Goal: Task Accomplishment & Management: Manage account settings

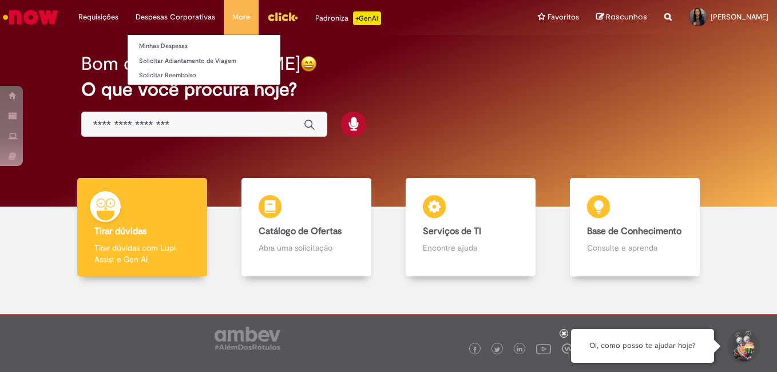
click at [127, 17] on li "Despesas Corporativas Minhas Despesas Solicitar Adiantamento de Viagem Solicita…" at bounding box center [98, 17] width 57 height 34
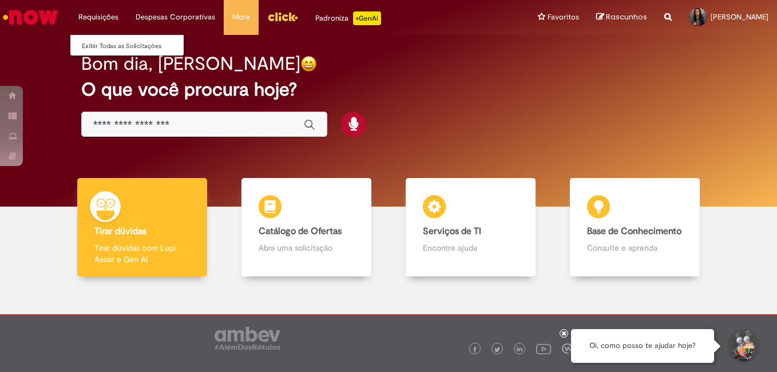
click at [88, 17] on li "Requisições Exibir Todas as Solicitações" at bounding box center [98, 17] width 57 height 34
click at [149, 45] on link "Exibir Todas as Solicitações" at bounding box center [133, 46] width 126 height 13
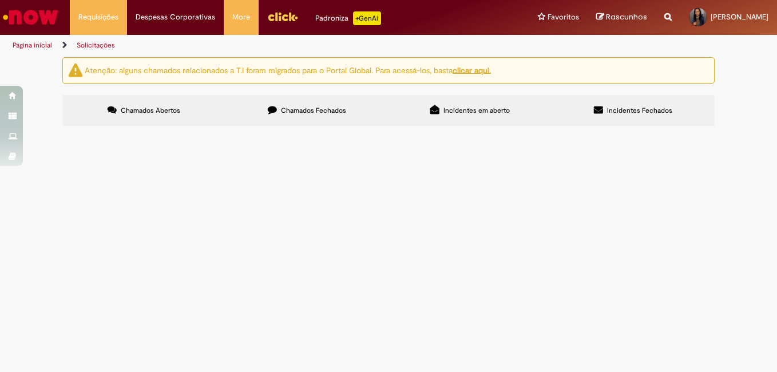
click at [303, 112] on span "Chamados Fechados" at bounding box center [313, 110] width 65 height 9
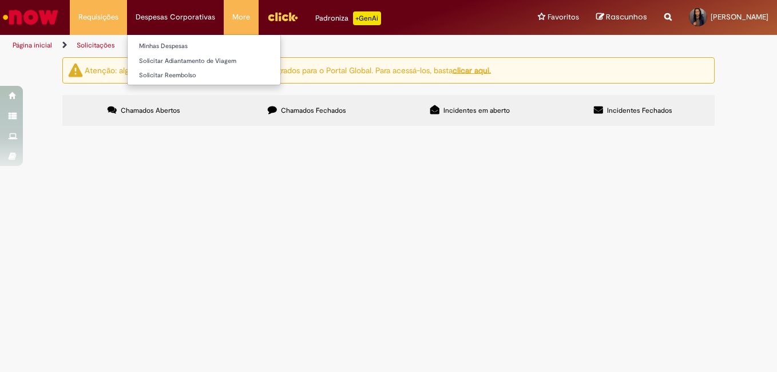
click at [127, 20] on li "Despesas Corporativas Minhas Despesas Solicitar Adiantamento de Viagem Solicita…" at bounding box center [98, 17] width 57 height 34
click at [174, 47] on link "Minhas Despesas" at bounding box center [204, 46] width 153 height 13
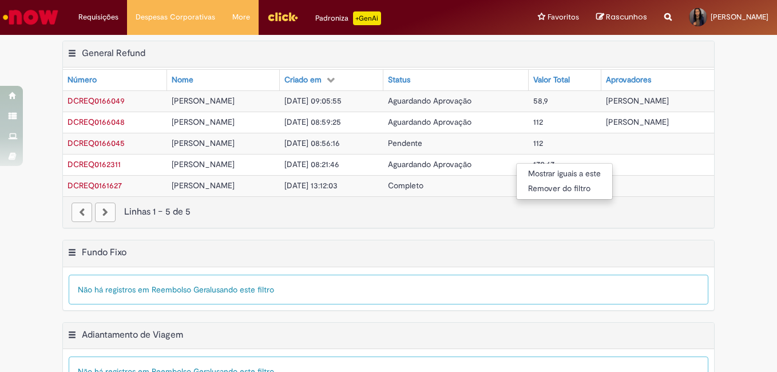
click at [502, 169] on div "Mostrar iguais a este Remover do filtro" at bounding box center [388, 186] width 777 height 372
click at [529, 159] on td "170,67" at bounding box center [565, 164] width 73 height 21
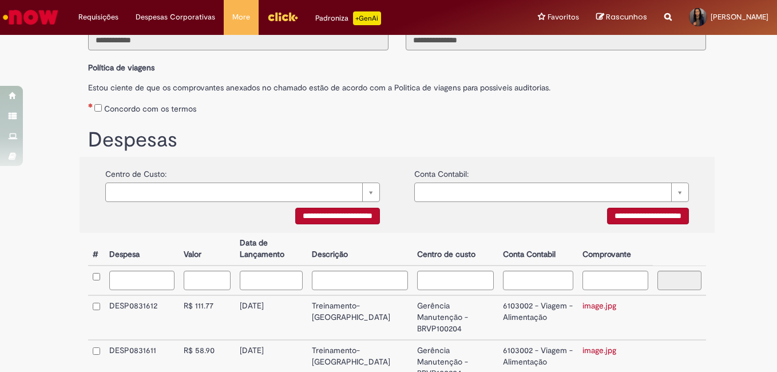
scroll to position [215, 0]
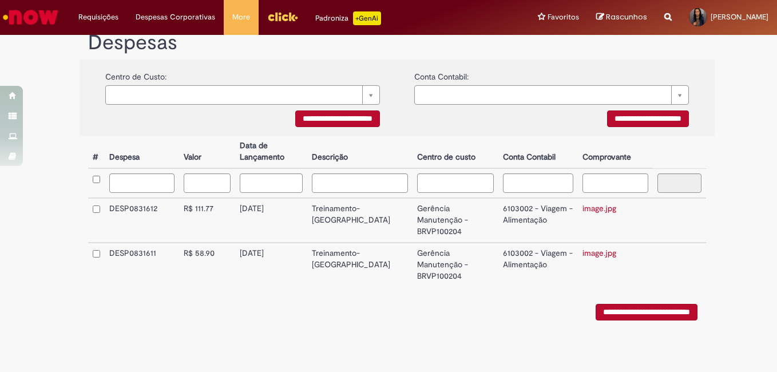
drag, startPoint x: 380, startPoint y: 229, endPoint x: 303, endPoint y: 215, distance: 78.7
click at [303, 215] on td "29/07/2025" at bounding box center [271, 220] width 72 height 45
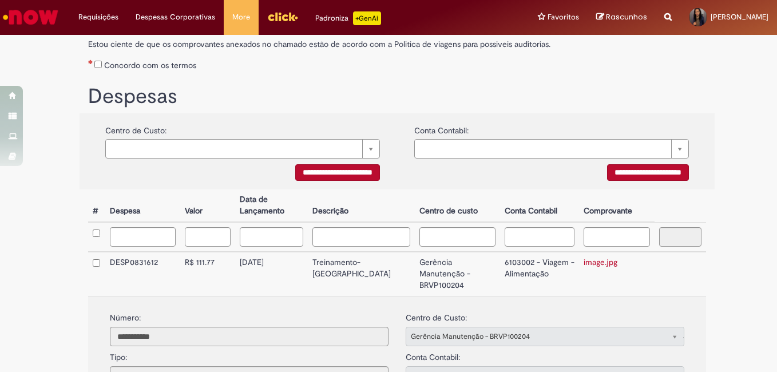
scroll to position [0, 0]
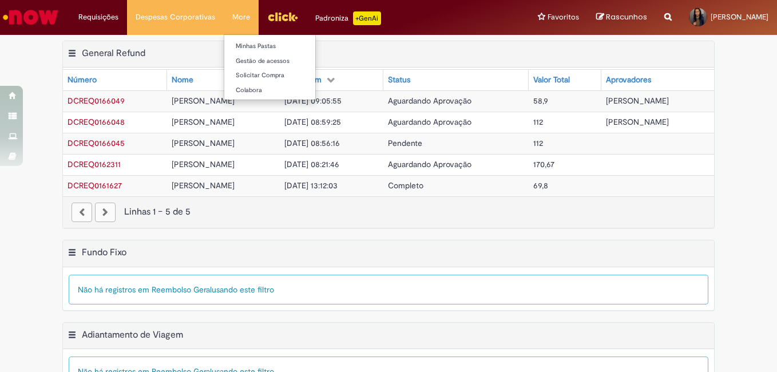
click at [238, 19] on li "More Minhas Pastas Gestão de acessos Solicitar Compra Colabora" at bounding box center [241, 17] width 35 height 34
click at [251, 46] on link "Minhas Pastas" at bounding box center [287, 46] width 126 height 13
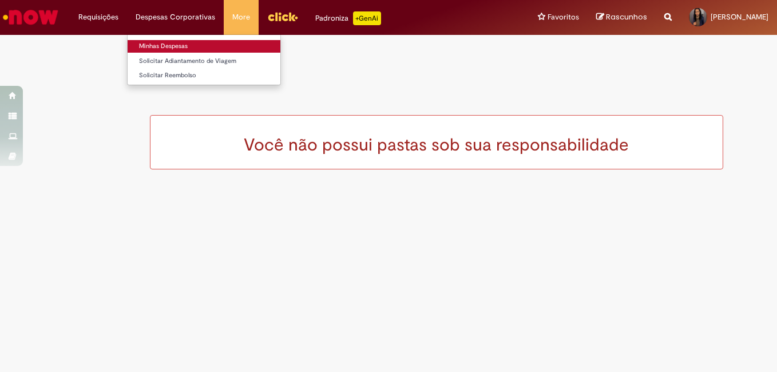
click at [177, 45] on link "Minhas Despesas" at bounding box center [204, 46] width 153 height 13
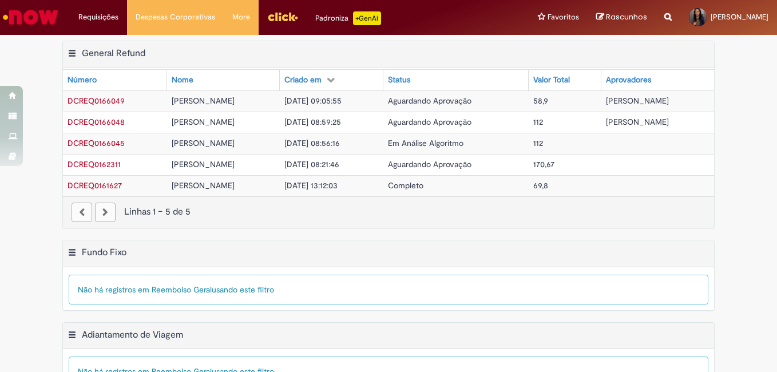
click at [533, 76] on div "Valor Total" at bounding box center [551, 79] width 37 height 11
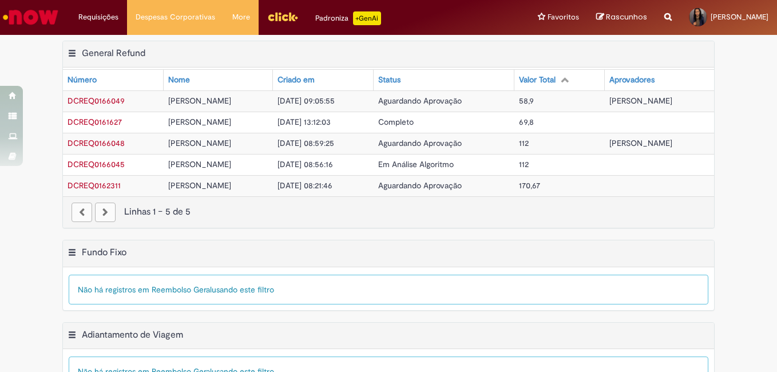
click at [533, 76] on div "Valor Total" at bounding box center [537, 79] width 37 height 11
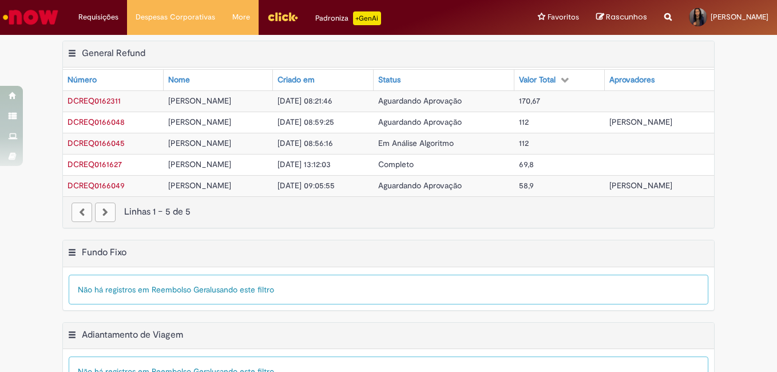
click at [533, 76] on div "Valor Total" at bounding box center [537, 79] width 37 height 11
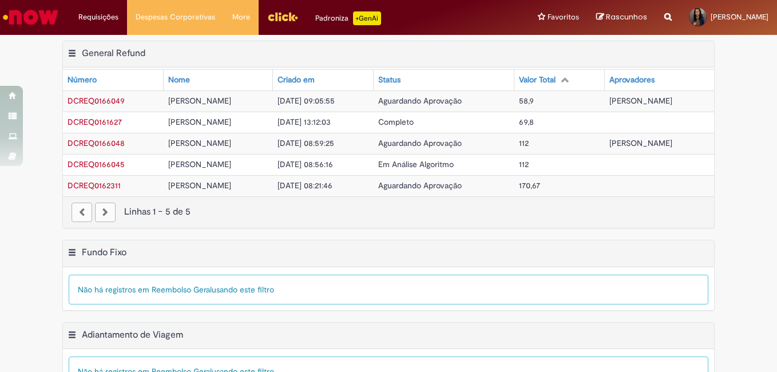
click at [533, 76] on div "Valor Total" at bounding box center [537, 79] width 37 height 11
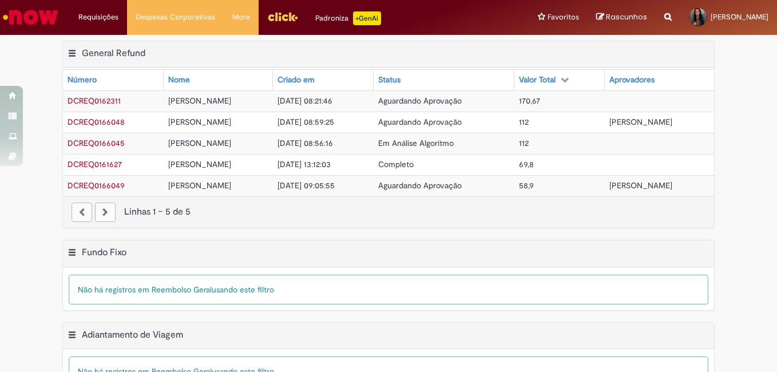
click at [533, 76] on div "Valor Total" at bounding box center [537, 79] width 37 height 11
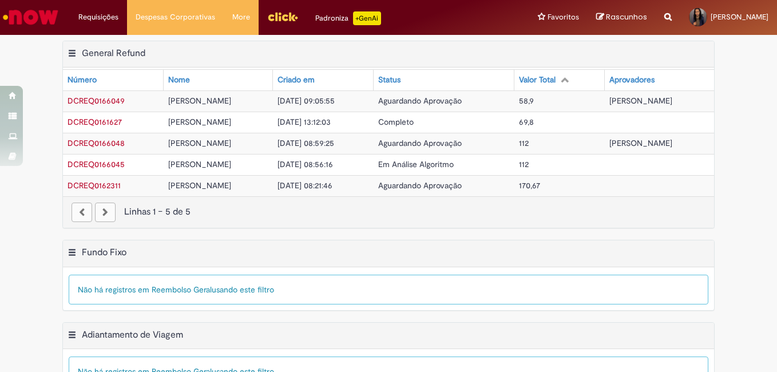
click at [391, 86] on div "Status" at bounding box center [389, 79] width 22 height 11
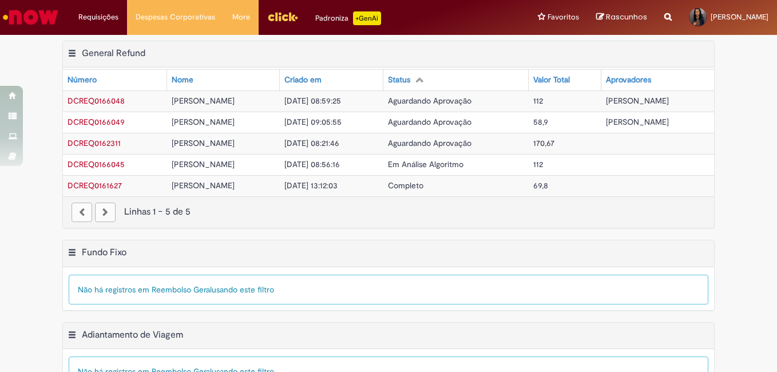
click at [391, 86] on div "Status" at bounding box center [399, 79] width 22 height 11
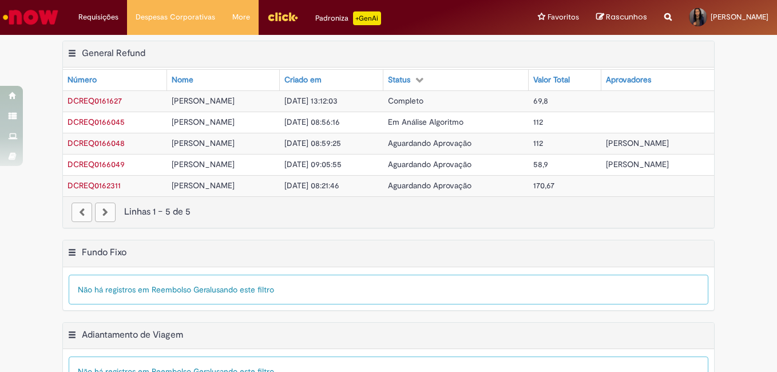
click at [391, 86] on div "Status" at bounding box center [399, 79] width 22 height 11
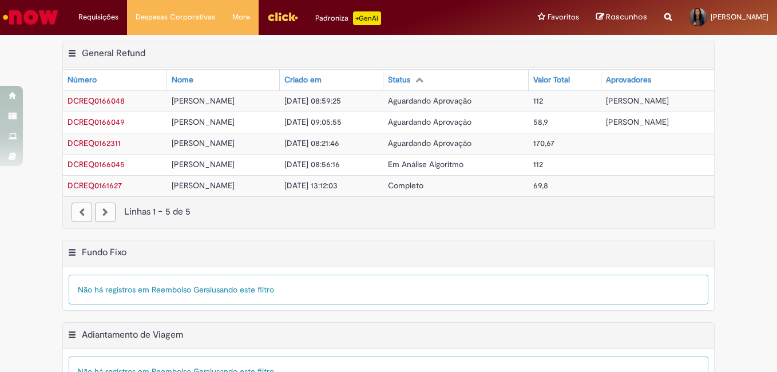
click at [314, 82] on th "Criado em" at bounding box center [332, 80] width 104 height 21
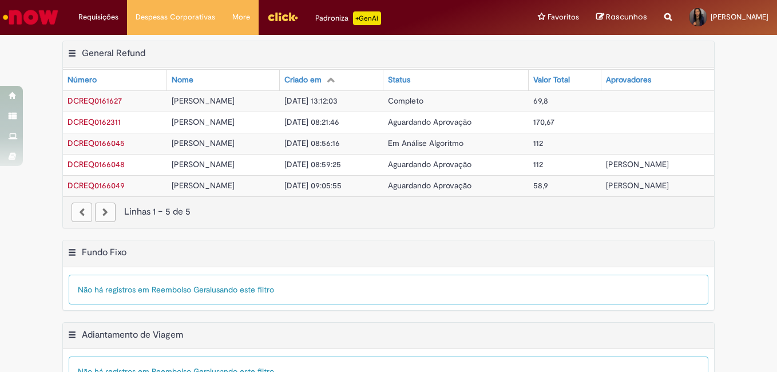
click at [314, 82] on th "Criado em" at bounding box center [332, 80] width 104 height 21
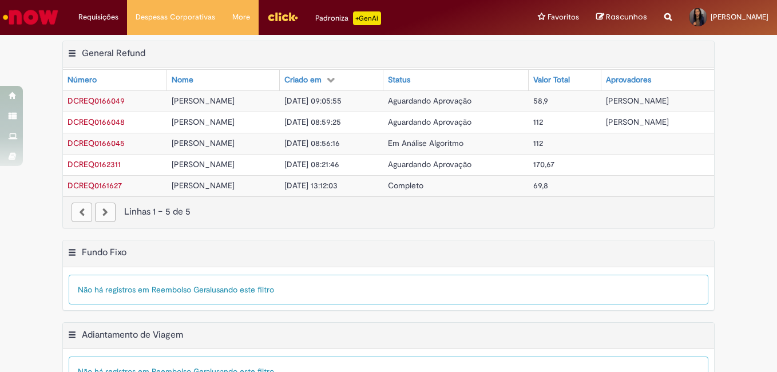
click at [232, 72] on th "Nome" at bounding box center [223, 80] width 113 height 21
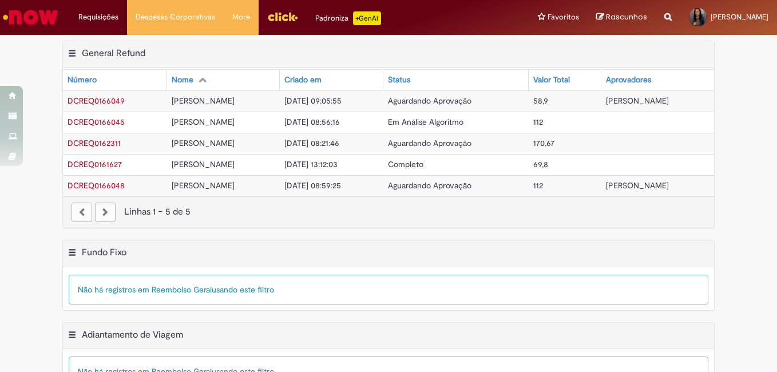
click at [232, 72] on th "Nome" at bounding box center [223, 80] width 113 height 21
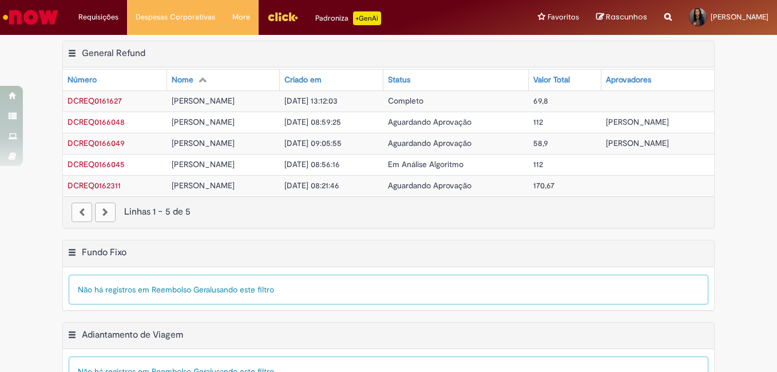
click at [606, 76] on div "Aprovadores" at bounding box center [628, 79] width 45 height 11
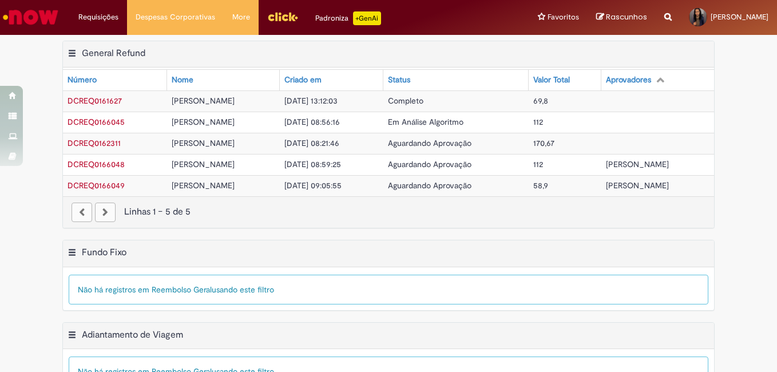
click at [606, 76] on div "Aprovadores" at bounding box center [628, 79] width 45 height 11
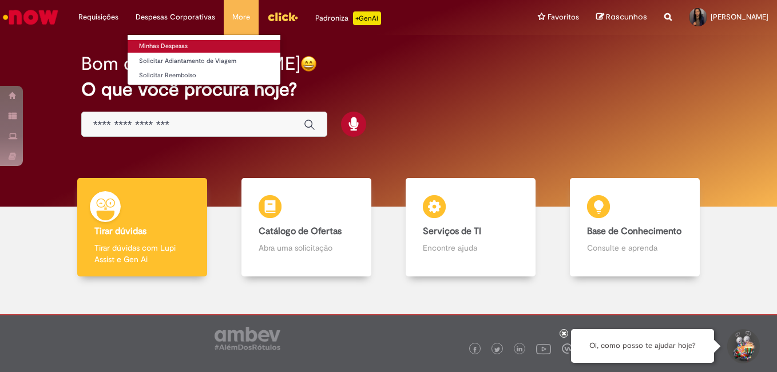
click at [180, 43] on link "Minhas Despesas" at bounding box center [204, 46] width 153 height 13
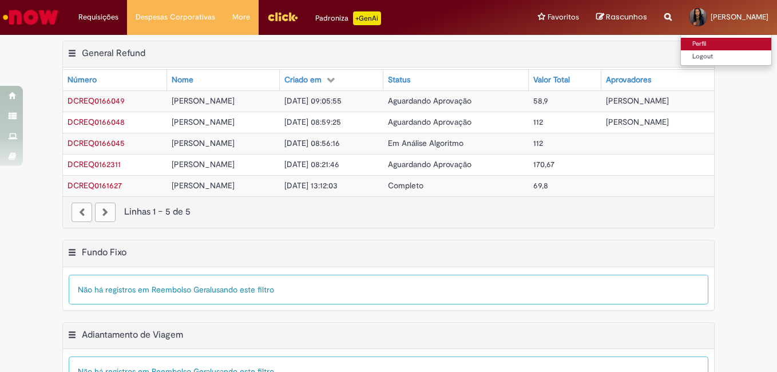
click at [681, 45] on link "Perfil" at bounding box center [726, 44] width 90 height 13
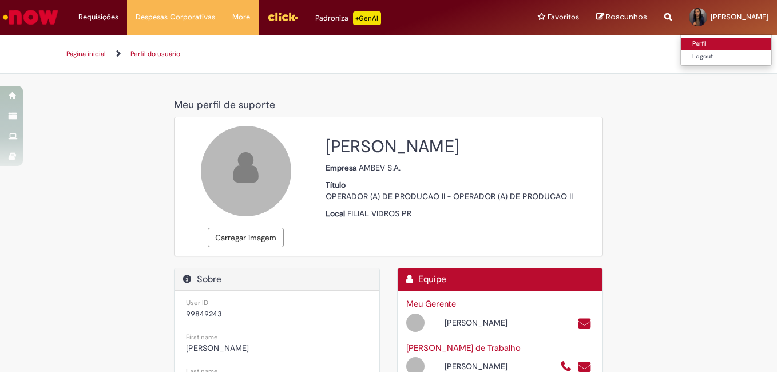
select select "**********"
